Goal: Feedback & Contribution: Submit feedback/report problem

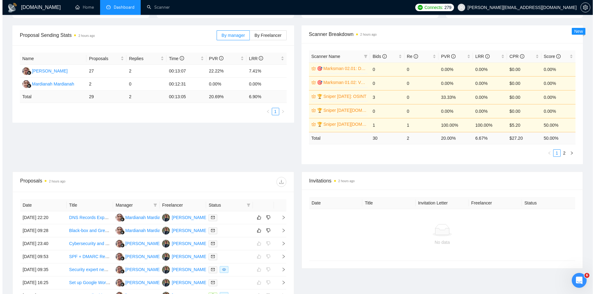
scroll to position [89, 0]
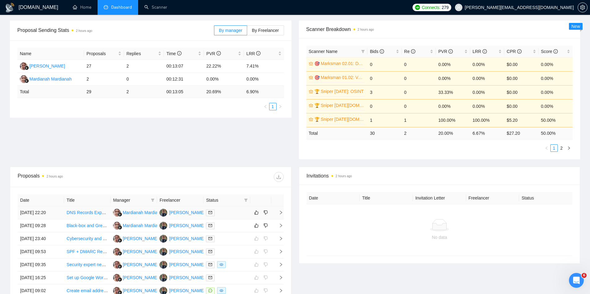
click at [281, 210] on icon "right" at bounding box center [281, 212] width 4 height 4
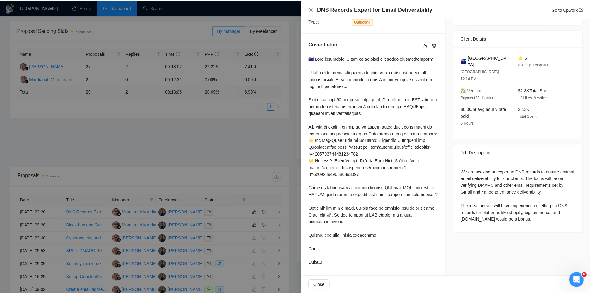
scroll to position [154, 0]
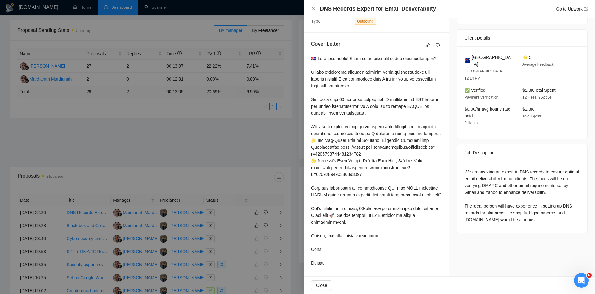
click at [270, 145] on div at bounding box center [297, 147] width 595 height 294
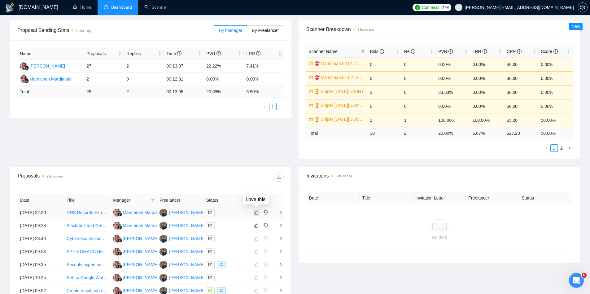
click at [256, 213] on icon "like" at bounding box center [256, 212] width 4 height 5
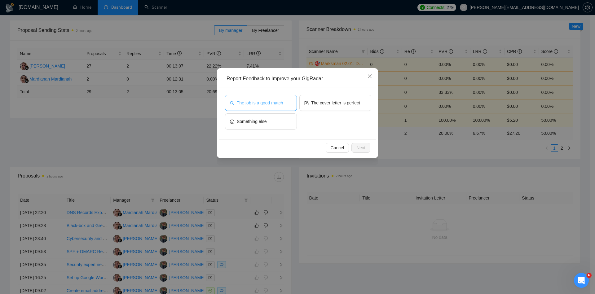
click at [287, 103] on button "The job is a good match" at bounding box center [261, 103] width 72 height 16
click at [366, 148] on button "Next" at bounding box center [360, 148] width 19 height 10
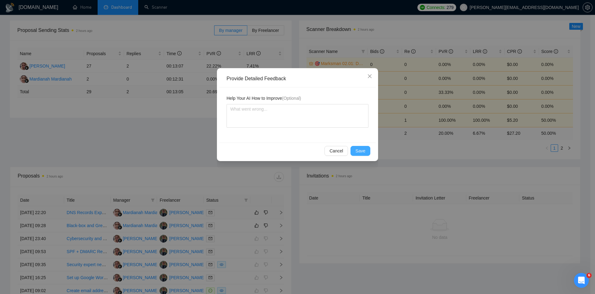
click at [366, 148] on button "Save" at bounding box center [360, 151] width 20 height 10
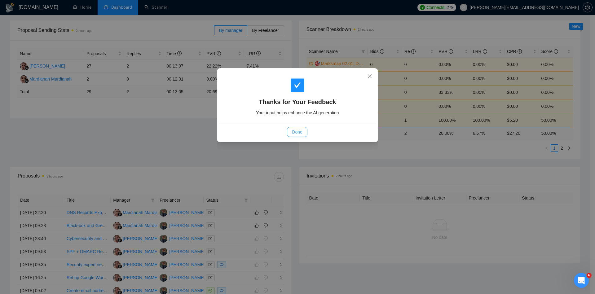
click at [295, 132] on span "Done" at bounding box center [297, 132] width 10 height 7
